Goal: Find specific page/section: Find specific page/section

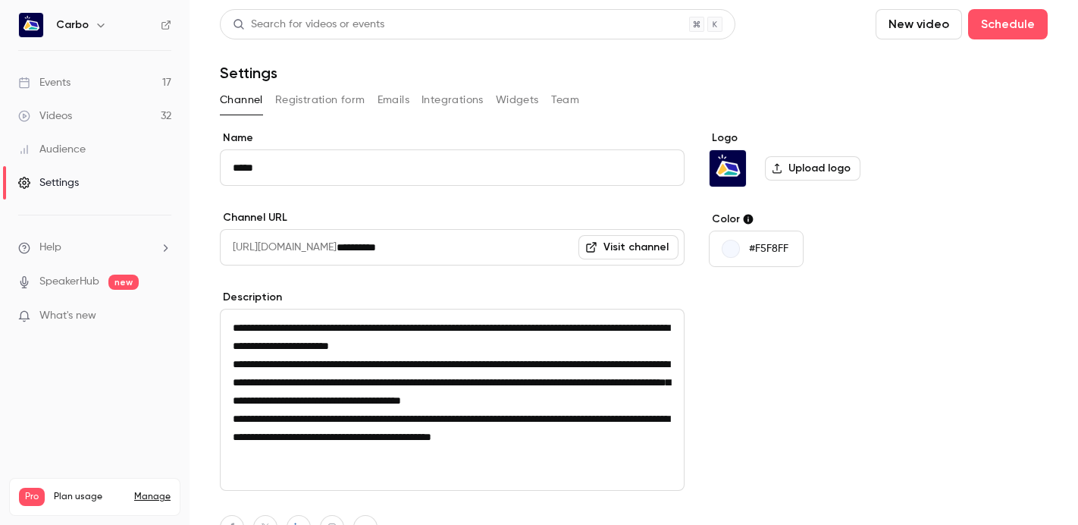
click at [36, 76] on div "Events" at bounding box center [44, 82] width 52 height 15
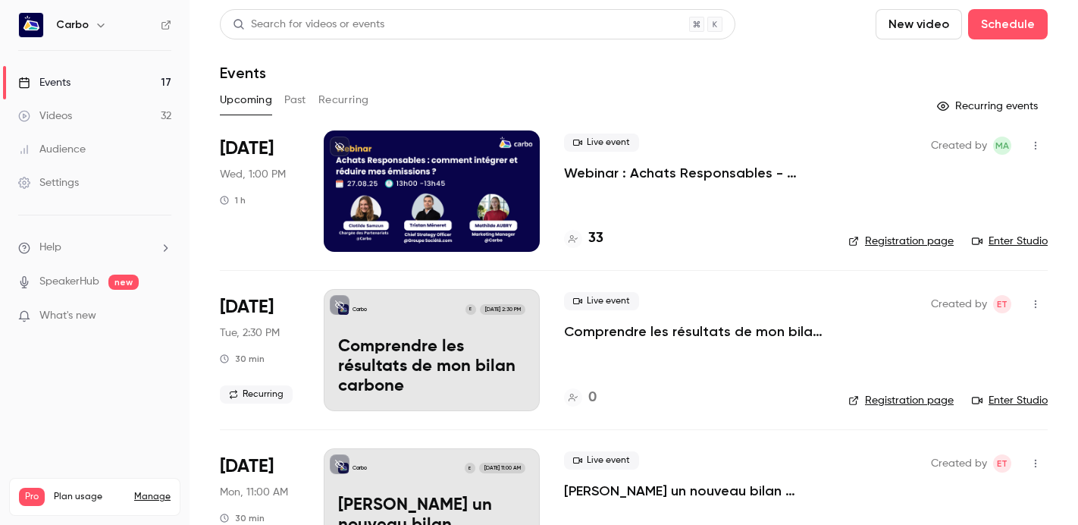
click at [425, 171] on div at bounding box center [432, 190] width 216 height 121
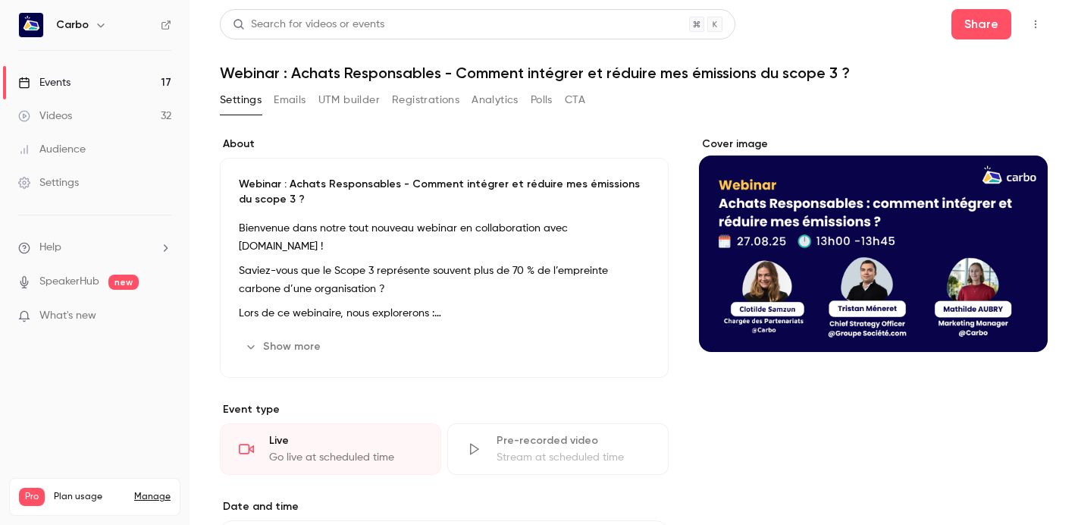
click at [413, 107] on button "Registrations" at bounding box center [425, 100] width 67 height 24
